Goal: Understand process/instructions: Learn how to perform a task or action

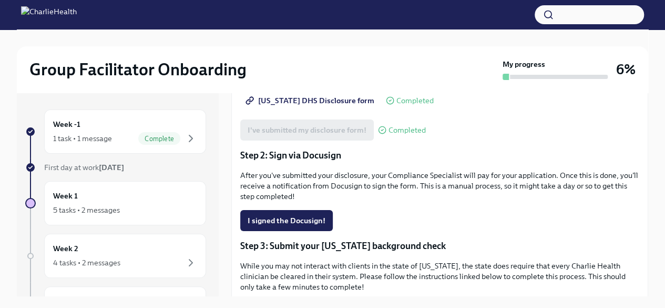
scroll to position [188, 0]
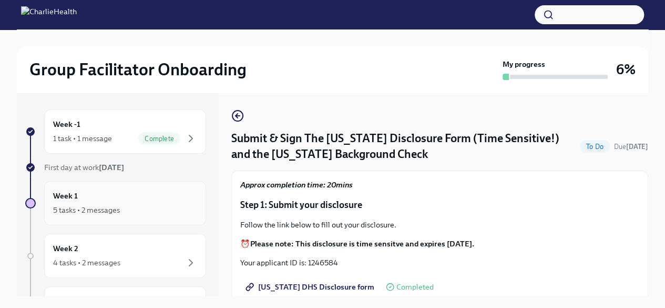
click at [89, 198] on div "Week 1 5 tasks • 2 messages" at bounding box center [125, 203] width 144 height 26
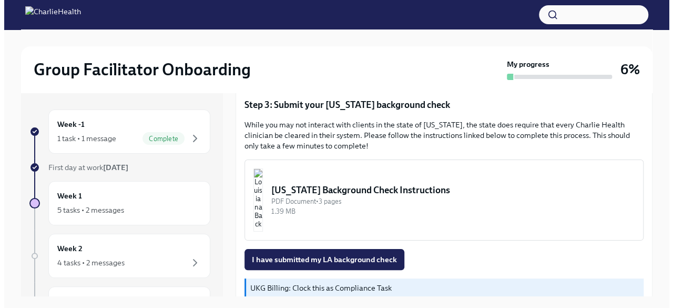
scroll to position [328, 0]
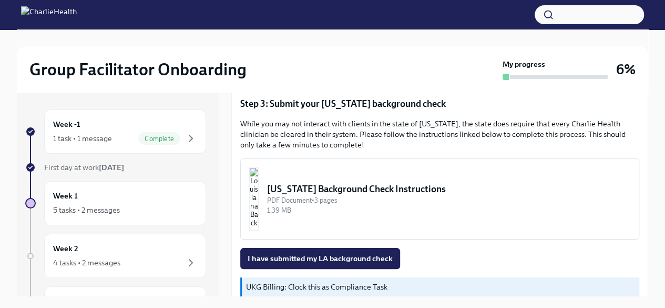
click at [319, 188] on div "[US_STATE] Background Check Instructions" at bounding box center [448, 188] width 363 height 13
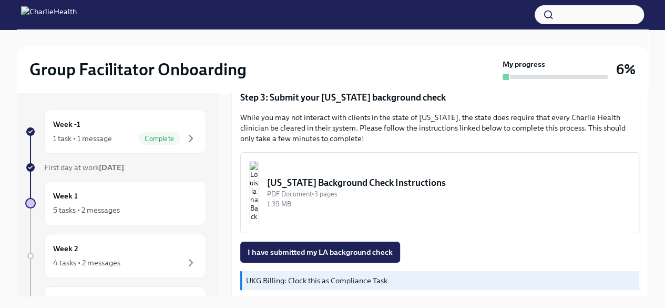
scroll to position [332, 0]
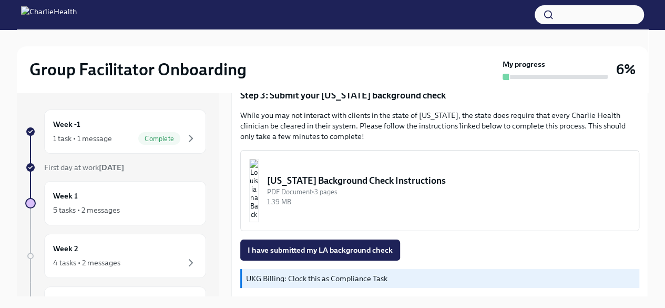
scroll to position [345, 0]
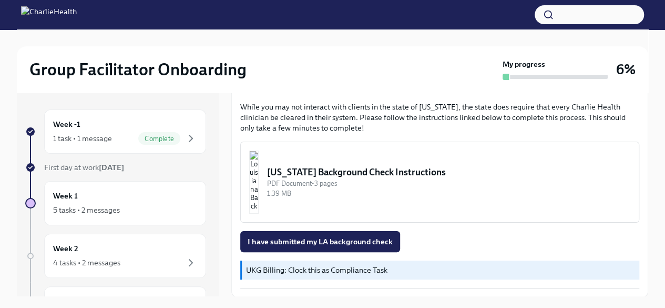
click at [298, 269] on p "UKG Billing: Clock this as Compliance Task" at bounding box center [440, 269] width 389 height 11
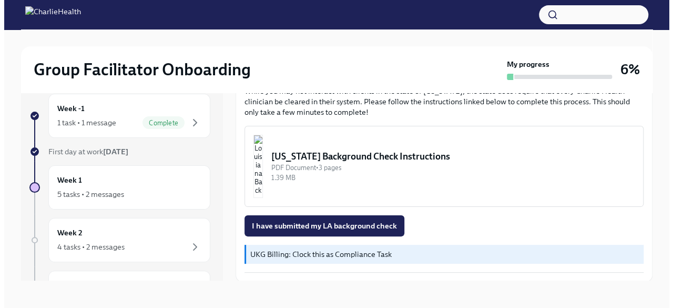
scroll to position [18, 0]
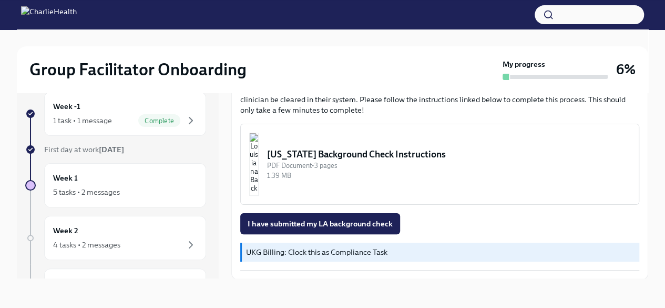
click at [258, 251] on p "UKG Billing: Clock this as Compliance Task" at bounding box center [440, 252] width 389 height 11
click at [332, 154] on div "[US_STATE] Background Check Instructions" at bounding box center [448, 154] width 363 height 13
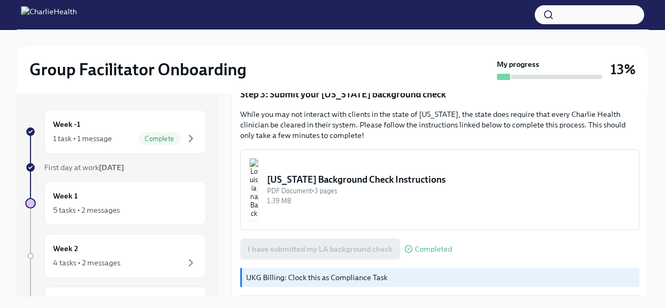
scroll to position [345, 0]
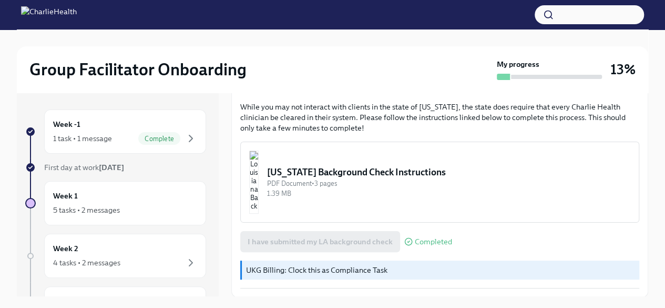
click at [376, 270] on p "UKG Billing: Clock this as Compliance Task" at bounding box center [440, 269] width 389 height 11
click at [317, 262] on div "UKG Billing: Clock this as Compliance Task" at bounding box center [439, 269] width 399 height 19
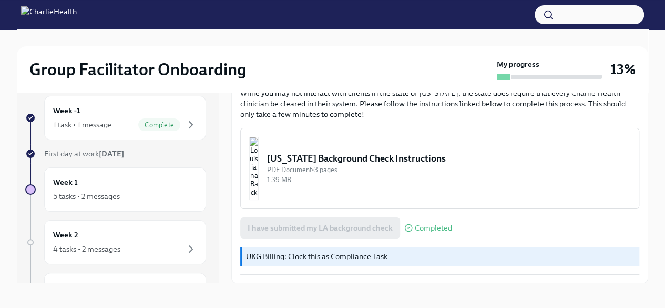
scroll to position [18, 0]
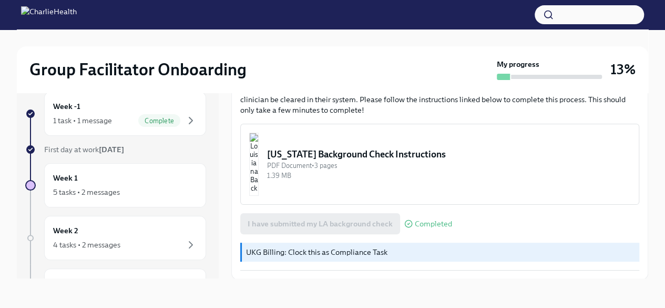
click at [330, 249] on p "UKG Billing: Clock this as Compliance Task" at bounding box center [440, 252] width 389 height 11
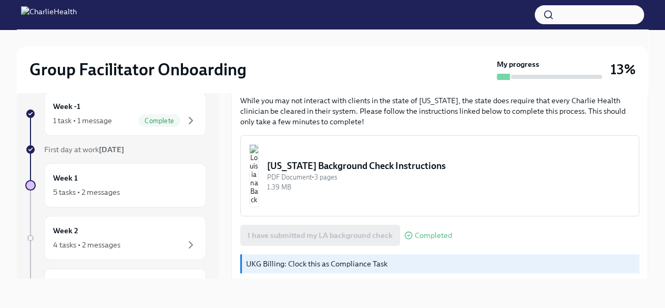
scroll to position [345, 0]
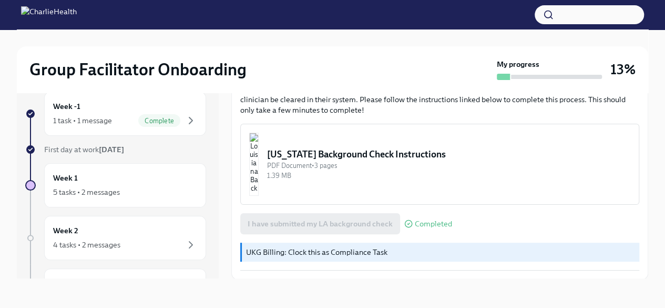
click at [342, 252] on p "UKG Billing: Clock this as Compliance Task" at bounding box center [440, 252] width 389 height 11
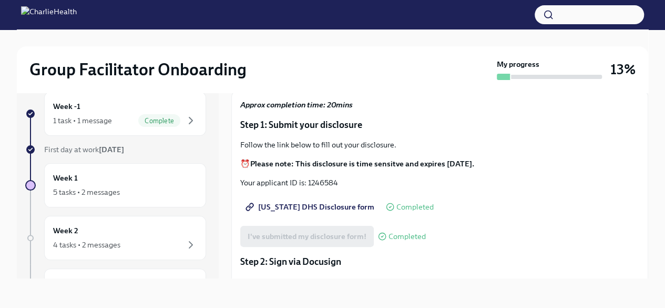
scroll to position [0, 0]
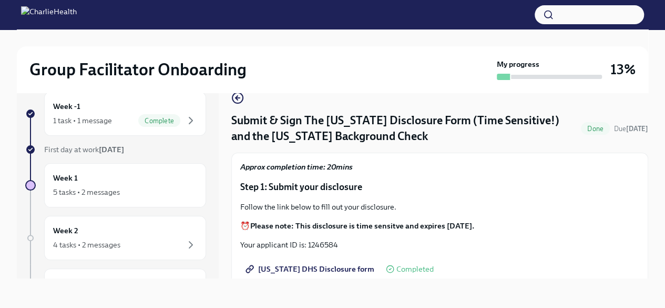
click at [598, 128] on span "Done" at bounding box center [595, 129] width 29 height 8
click at [596, 129] on span "Done" at bounding box center [595, 129] width 29 height 8
click at [610, 127] on span "Done" at bounding box center [595, 129] width 29 height 8
click at [68, 187] on div "5 tasks • 2 messages" at bounding box center [86, 192] width 67 height 11
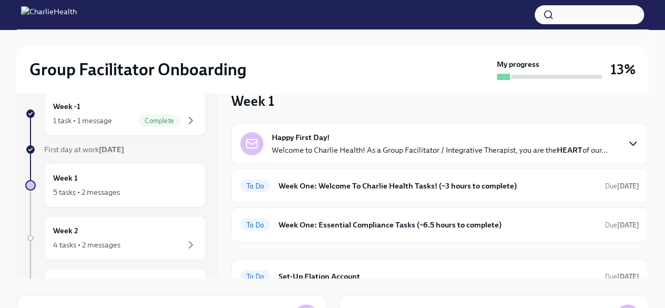
click at [630, 143] on icon "button" at bounding box center [633, 143] width 6 height 3
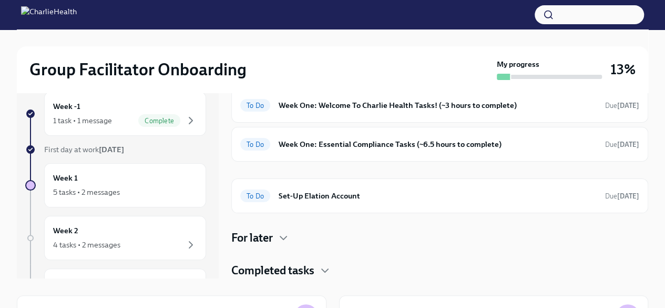
scroll to position [445, 0]
click at [374, 111] on h6 "Week One: Welcome To Charlie Health Tasks! (~3 hours to complete)" at bounding box center [438, 105] width 318 height 12
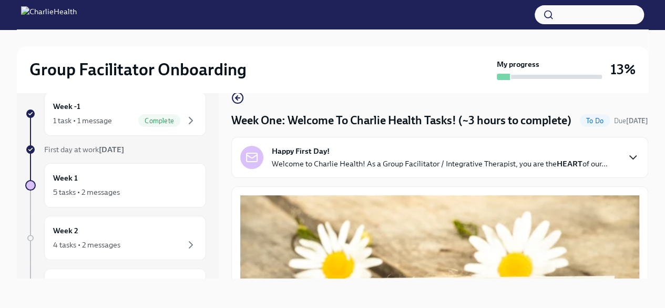
click at [628, 163] on icon "button" at bounding box center [633, 157] width 13 height 13
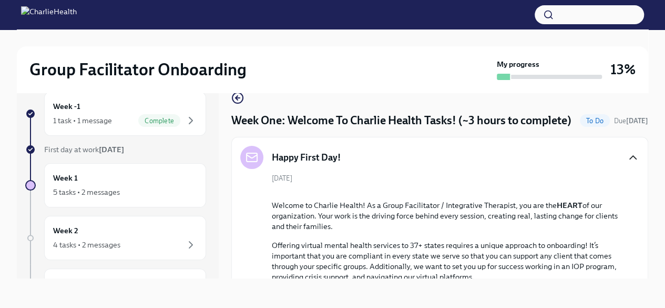
click at [627, 163] on icon "button" at bounding box center [633, 157] width 13 height 13
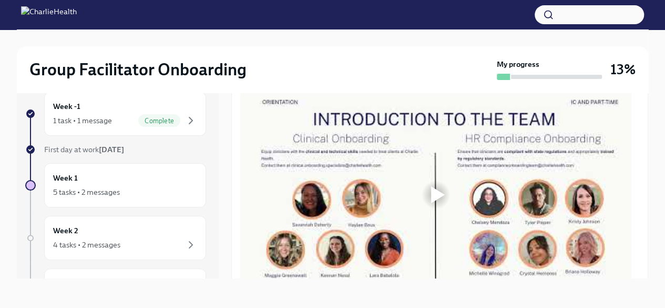
scroll to position [472, 0]
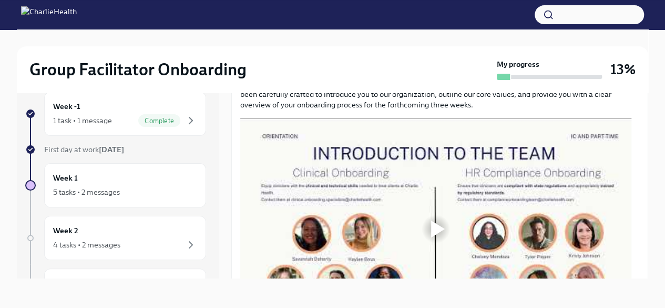
click at [437, 237] on div at bounding box center [438, 228] width 14 height 17
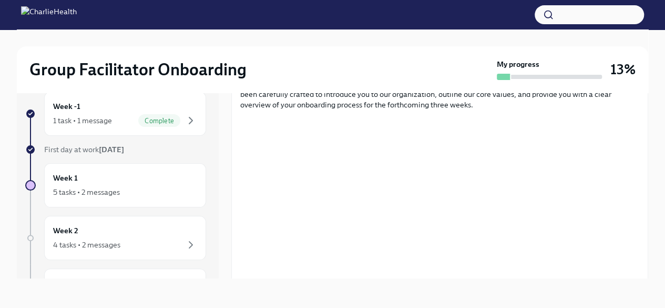
drag, startPoint x: 639, startPoint y: 155, endPoint x: 640, endPoint y: 165, distance: 10.0
click at [640, 165] on div "Week One: Welcome To Charlie Health Tasks! (~3 hours to complete) To Do Due [DA…" at bounding box center [439, 176] width 417 height 203
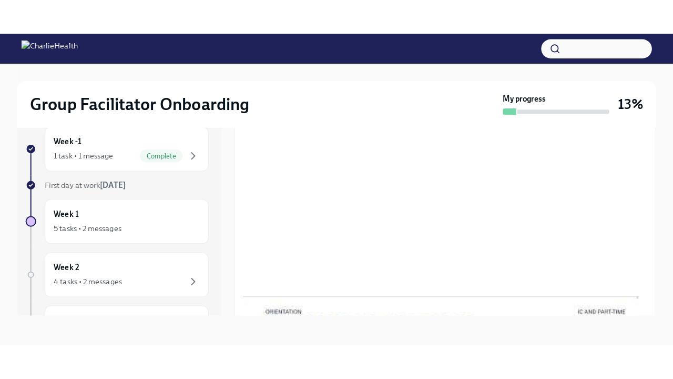
scroll to position [566, 0]
